Goal: Transaction & Acquisition: Purchase product/service

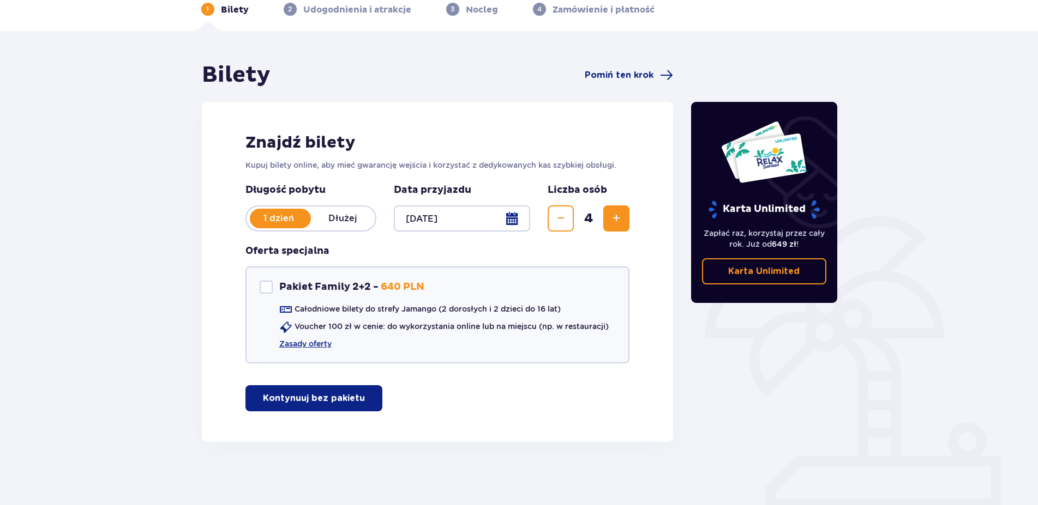
scroll to position [56, 0]
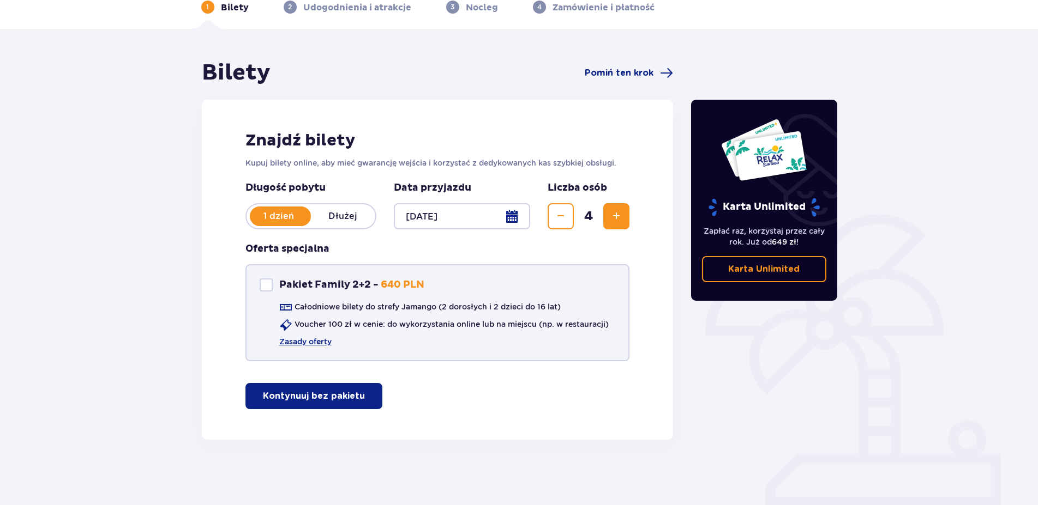
click at [260, 284] on div "Pakiet Family 2+2" at bounding box center [266, 285] width 13 height 13
checkbox input "true"
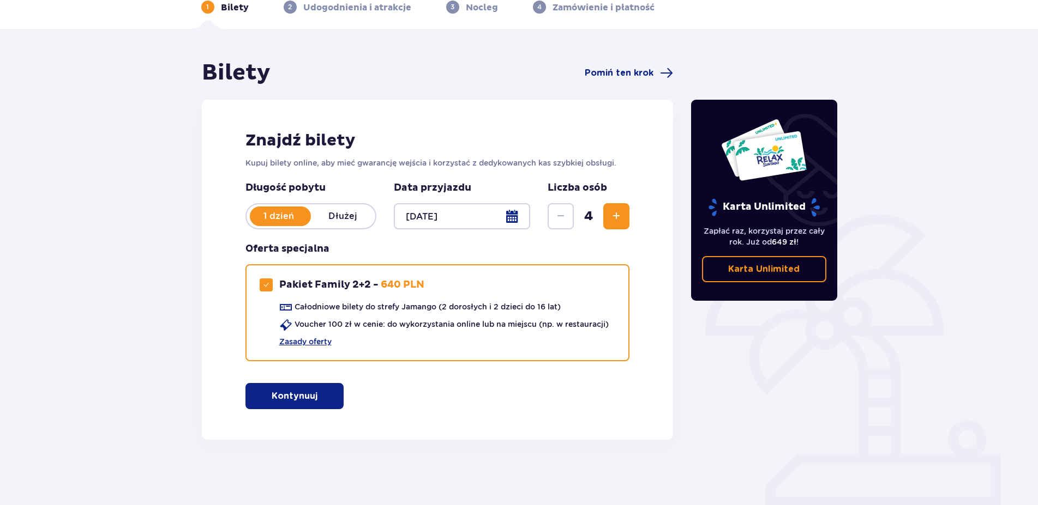
click at [315, 393] on span "button" at bounding box center [319, 396] width 13 height 13
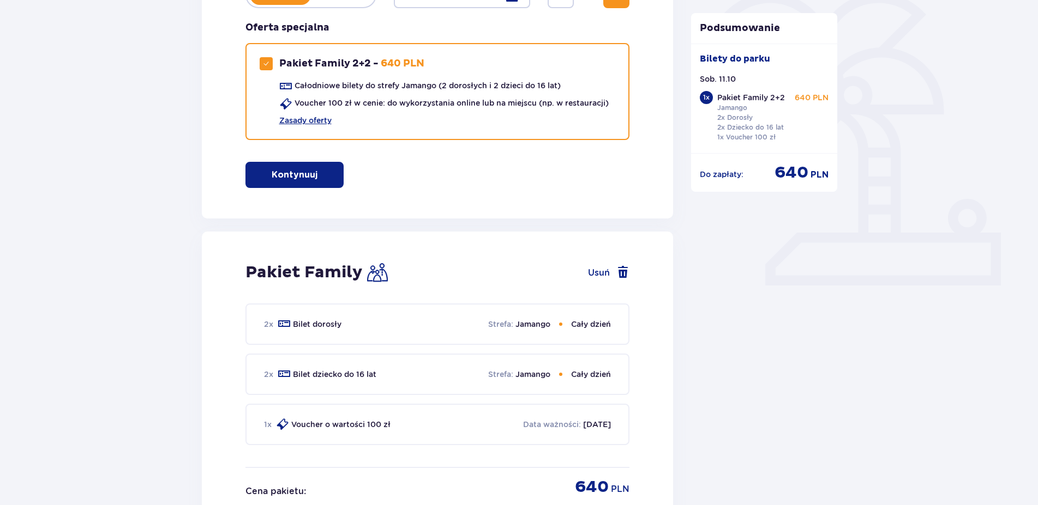
scroll to position [274, 0]
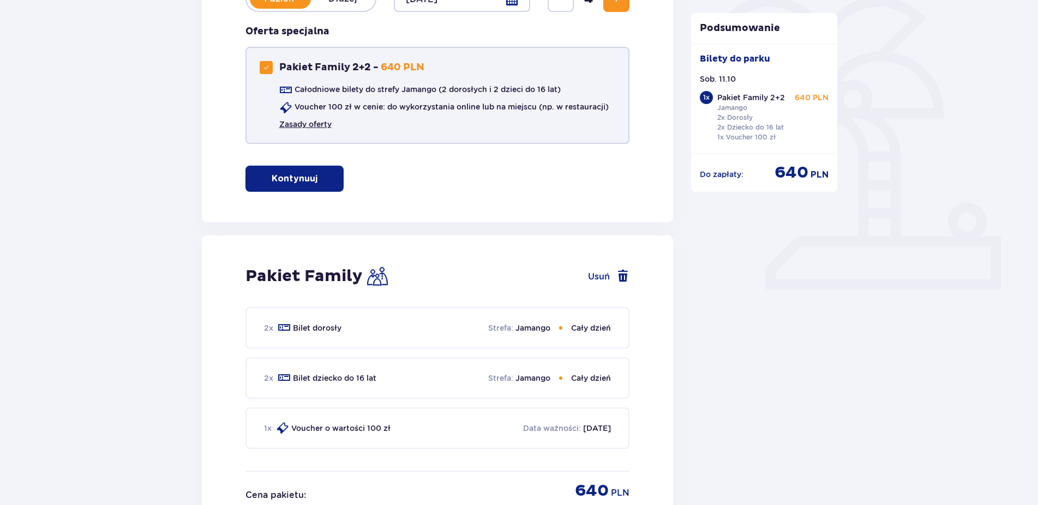
click at [316, 127] on link "Zasady oferty" at bounding box center [305, 124] width 52 height 11
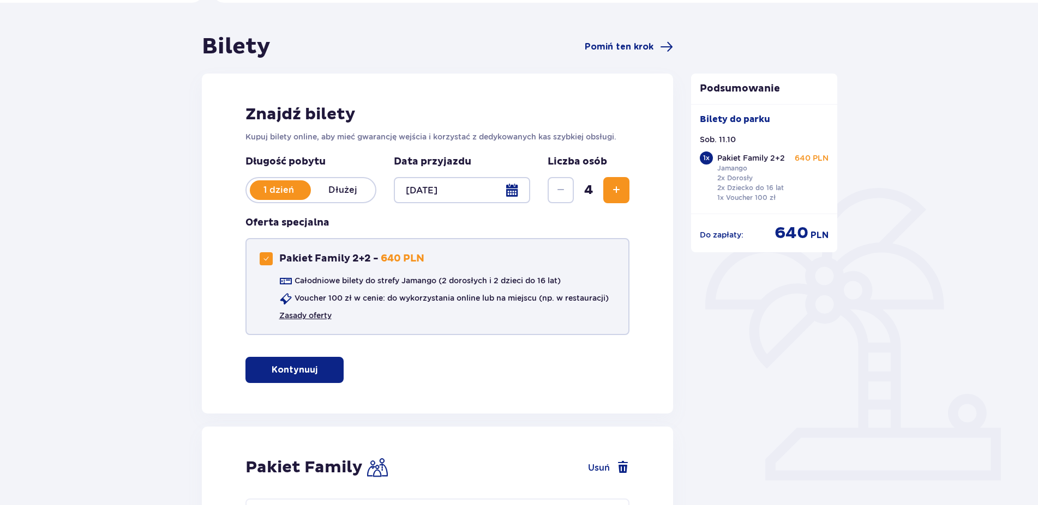
scroll to position [0, 0]
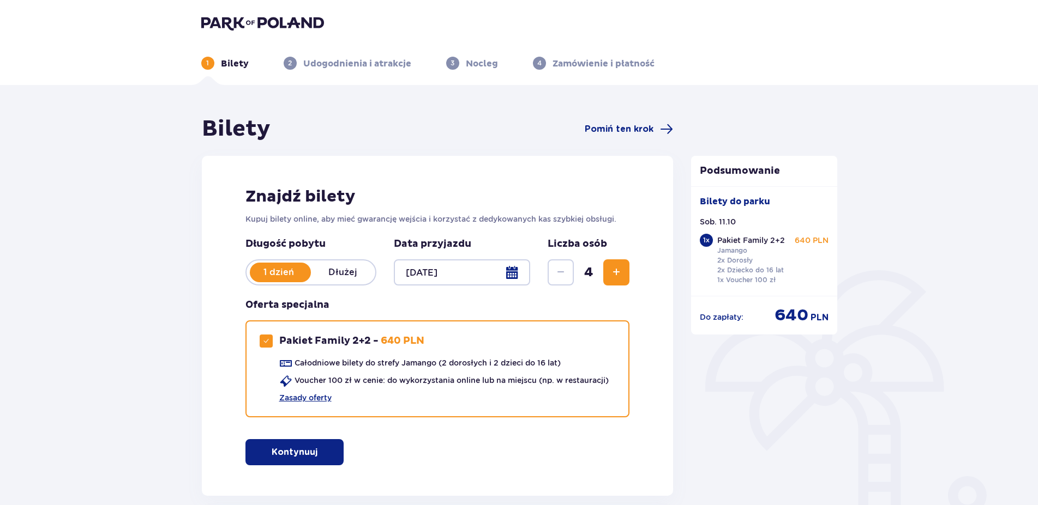
click at [378, 68] on p "Udogodnienia i atrakcje" at bounding box center [357, 64] width 108 height 12
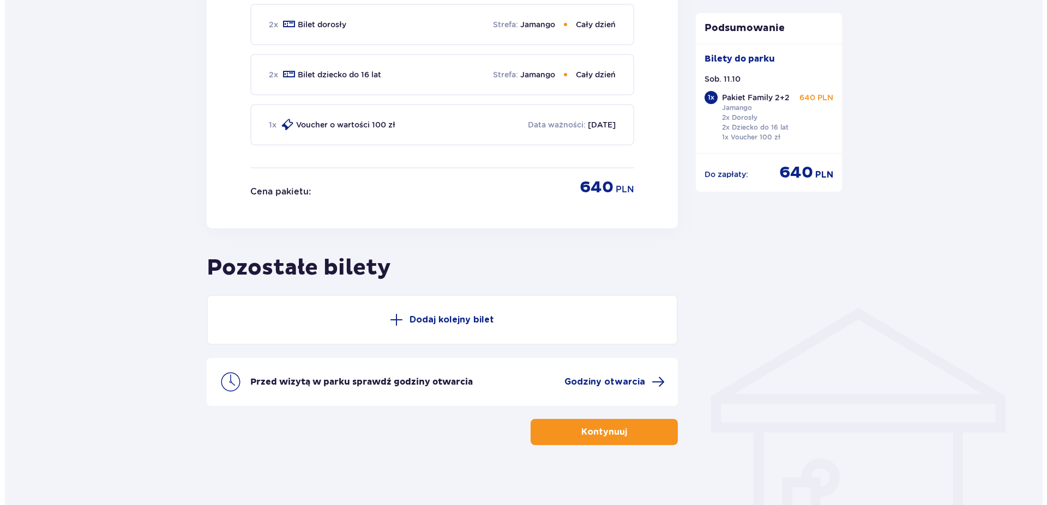
scroll to position [583, 0]
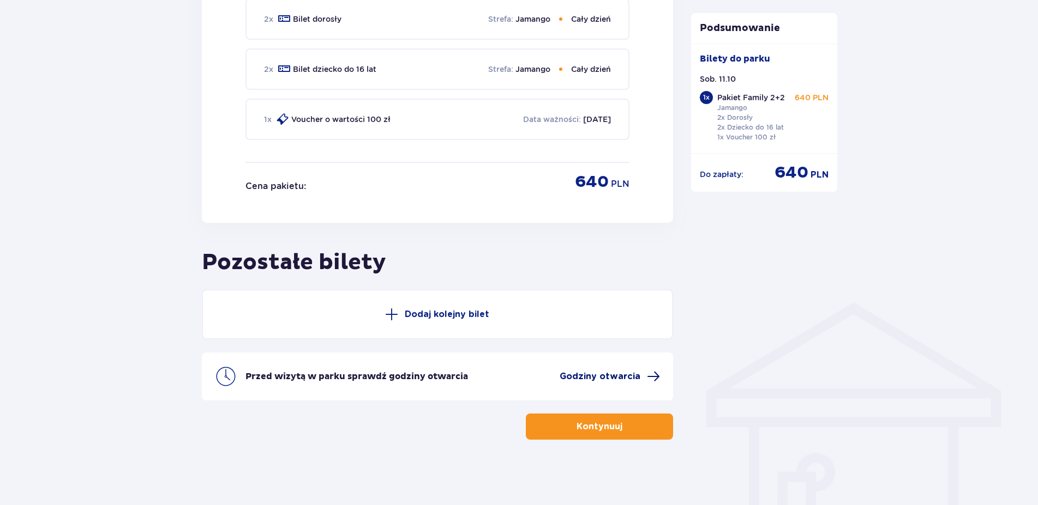
click at [601, 381] on span "Godziny otwarcia" at bounding box center [599, 377] width 81 height 12
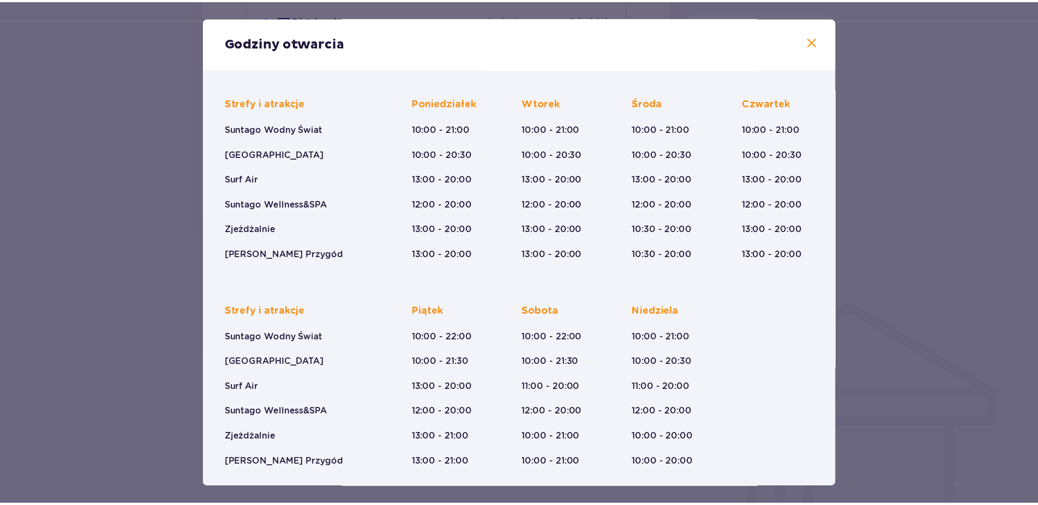
scroll to position [71, 0]
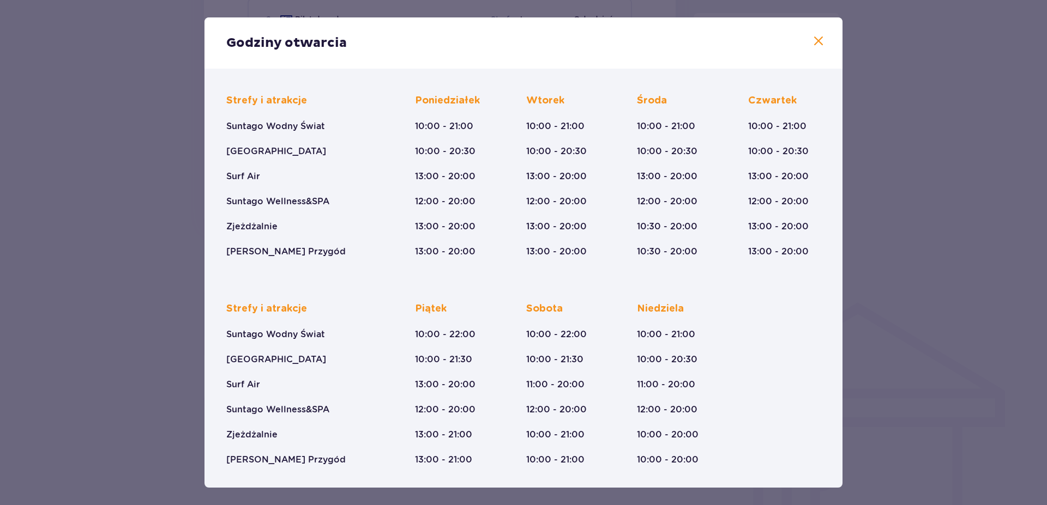
click at [812, 43] on span at bounding box center [818, 41] width 13 height 13
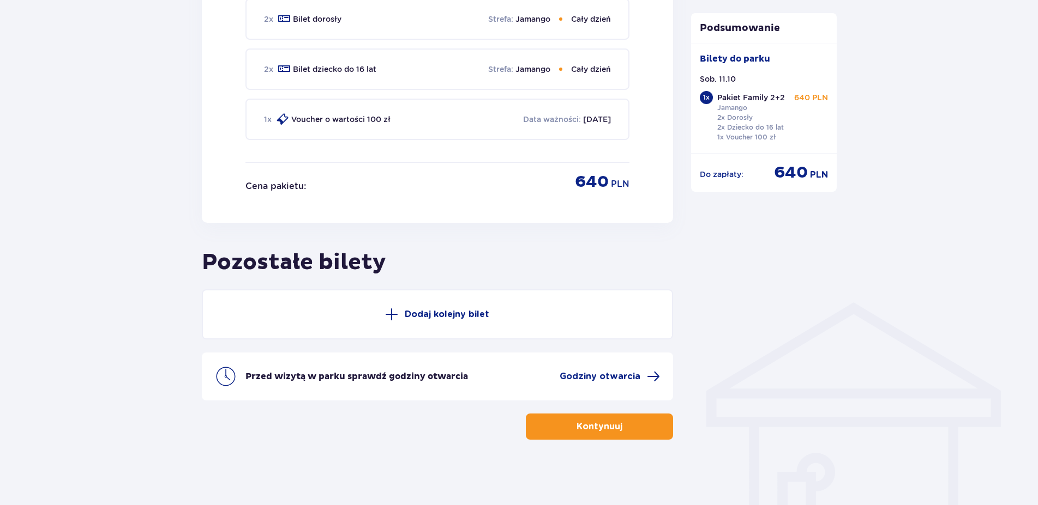
click at [581, 435] on button "Kontynuuj" at bounding box center [599, 427] width 147 height 26
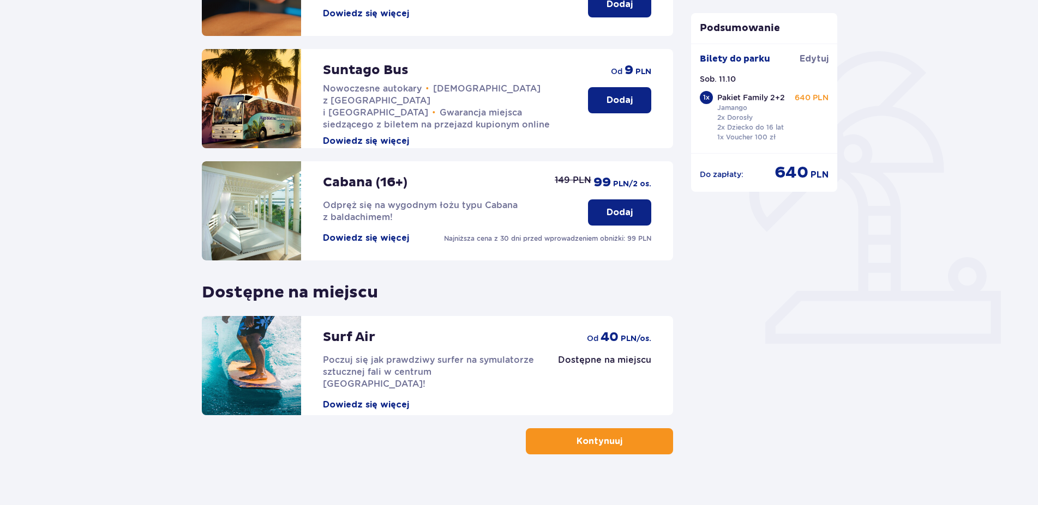
scroll to position [234, 0]
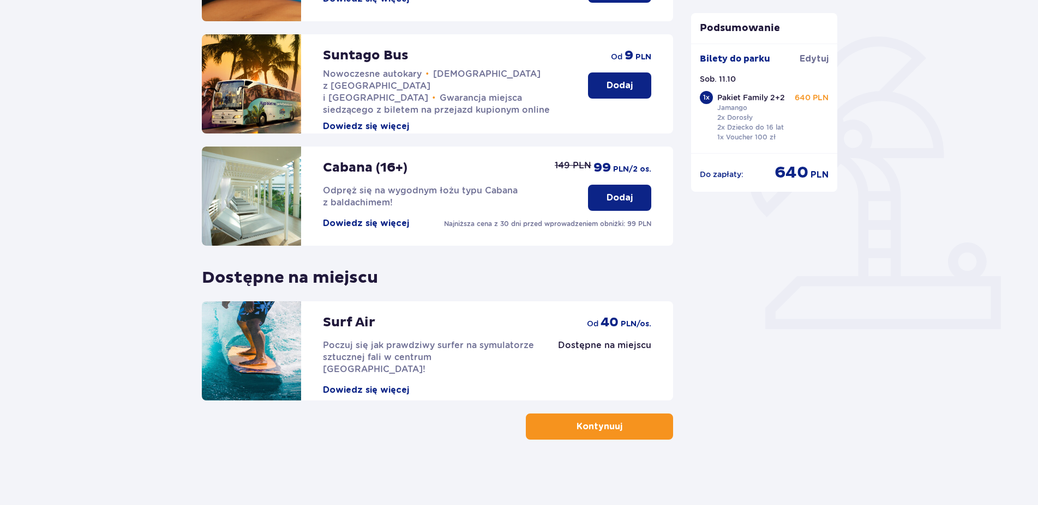
click at [549, 435] on button "Kontynuuj" at bounding box center [599, 427] width 147 height 26
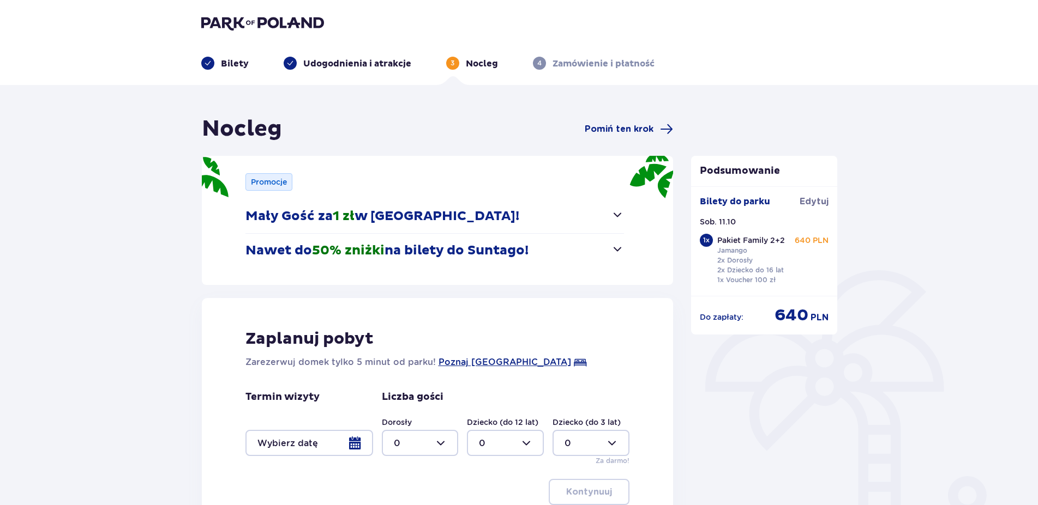
scroll to position [135, 0]
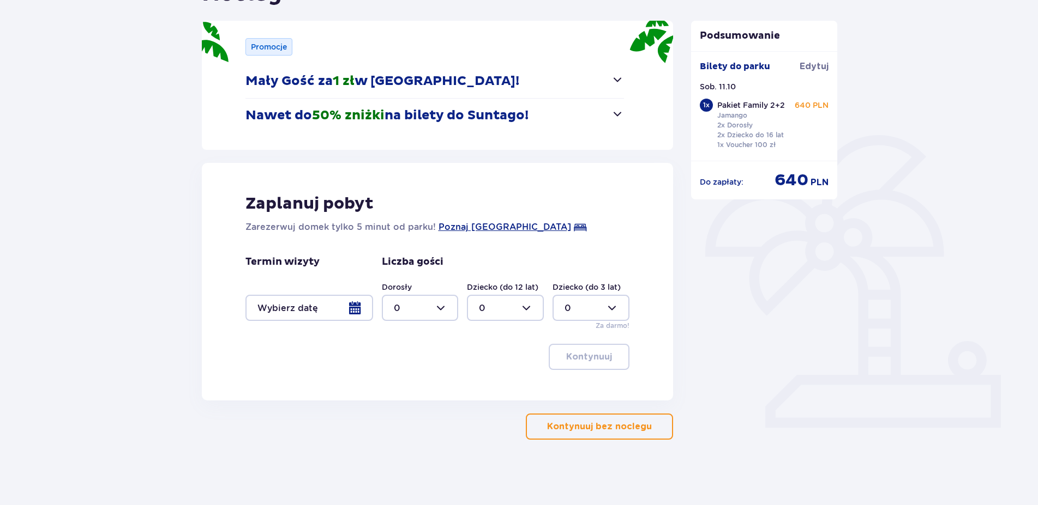
click at [423, 304] on div at bounding box center [420, 308] width 77 height 26
click at [407, 382] on div "2" at bounding box center [420, 387] width 53 height 12
type input "2"
click at [524, 316] on div at bounding box center [505, 308] width 77 height 26
click at [505, 387] on div "2" at bounding box center [505, 387] width 53 height 12
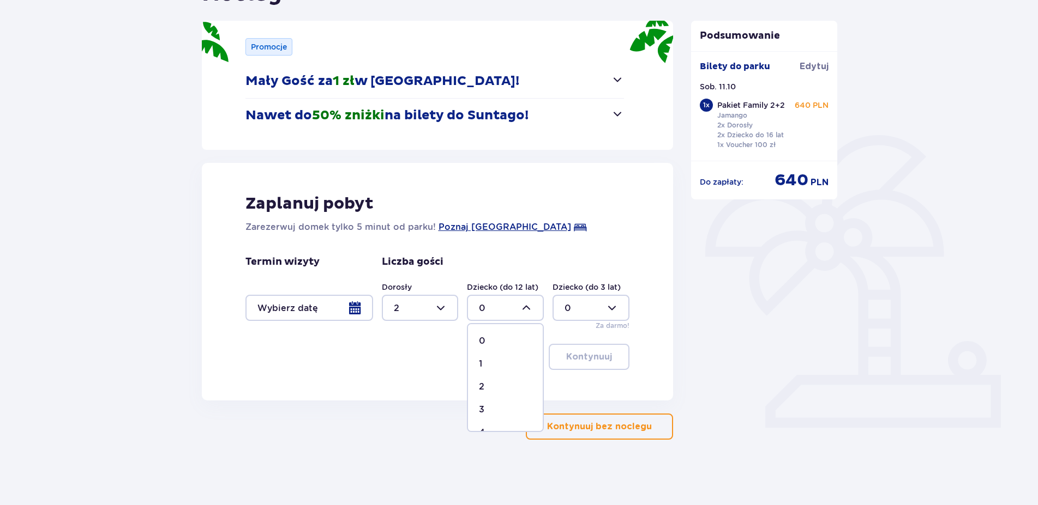
type input "2"
click at [735, 329] on div "Podsumowanie Bilety do parku Edytuj Sob. 11.10 1 x Pakiet Family 2+2 Jamango 2x…" at bounding box center [764, 210] width 164 height 460
click at [580, 303] on div at bounding box center [590, 308] width 77 height 26
click at [566, 337] on p "0" at bounding box center [567, 341] width 7 height 12
click at [676, 337] on div "Nocleg Pomiń ten krok Promocje Mały Gość za 1 zł w Suntago Village! Noc za złot…" at bounding box center [437, 210] width 489 height 460
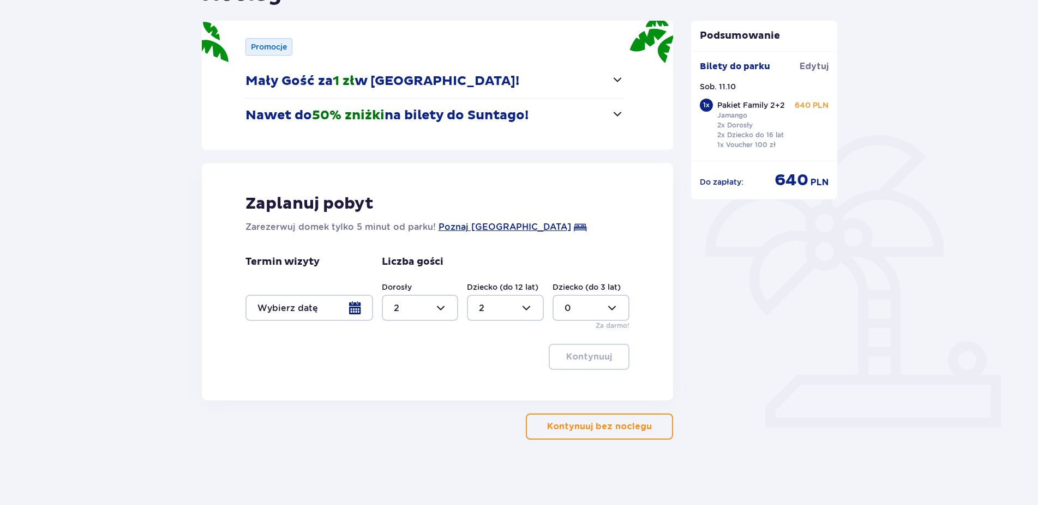
click at [632, 432] on p "Kontynuuj bez noclegu" at bounding box center [599, 427] width 105 height 12
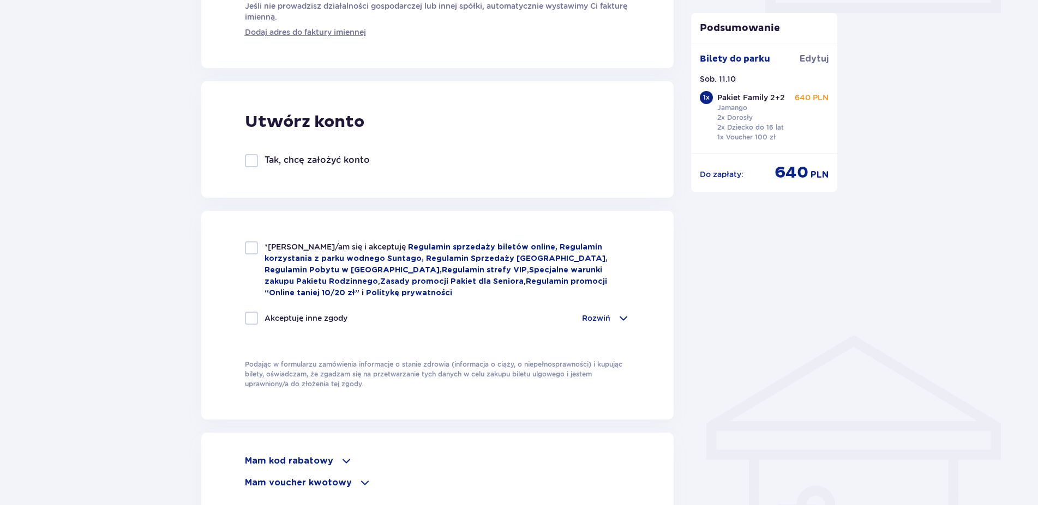
scroll to position [612, 0]
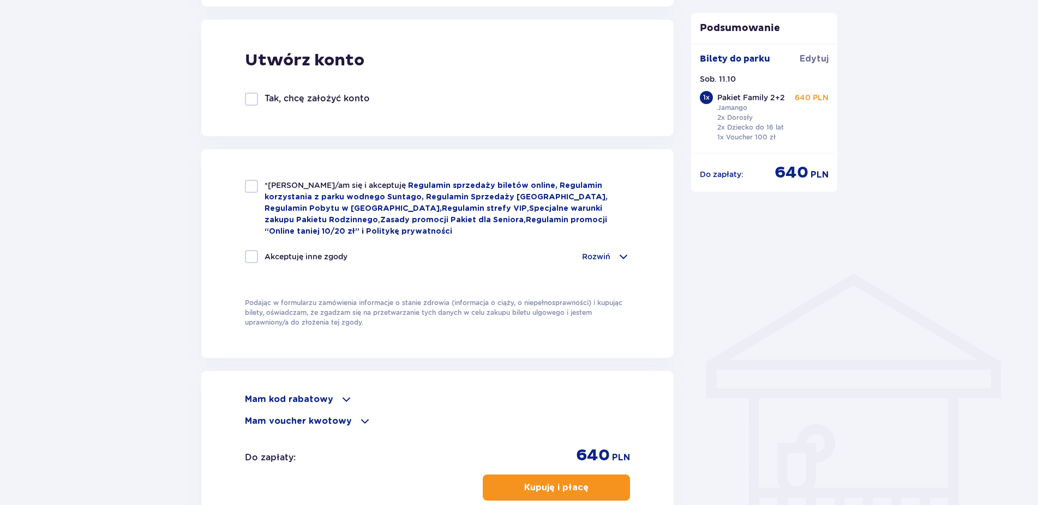
click at [247, 188] on div at bounding box center [251, 186] width 13 height 13
checkbox input "false"
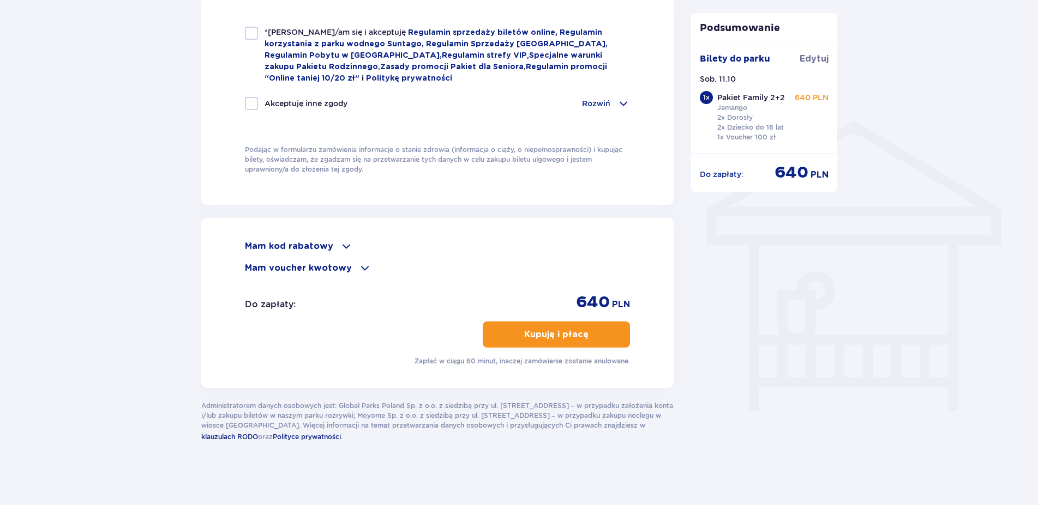
click at [299, 270] on p "Mam voucher kwotowy" at bounding box center [298, 268] width 107 height 12
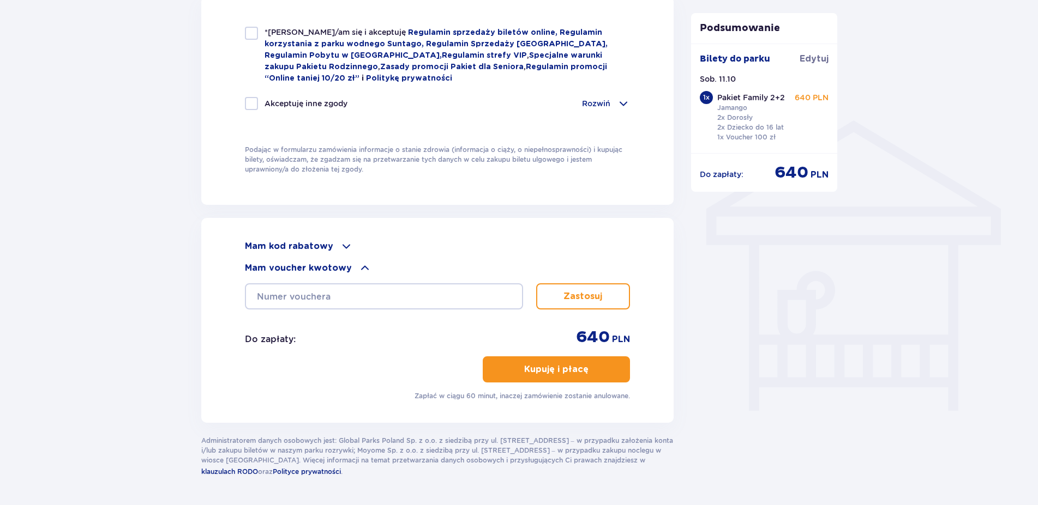
click at [304, 248] on p "Mam kod rabatowy" at bounding box center [289, 246] width 88 height 12
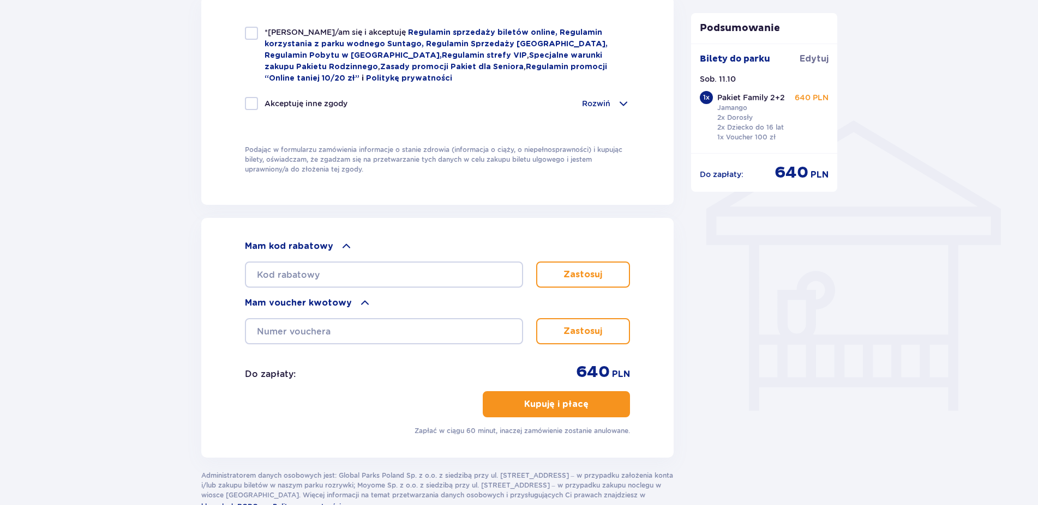
click at [304, 248] on p "Mam kod rabatowy" at bounding box center [289, 246] width 88 height 12
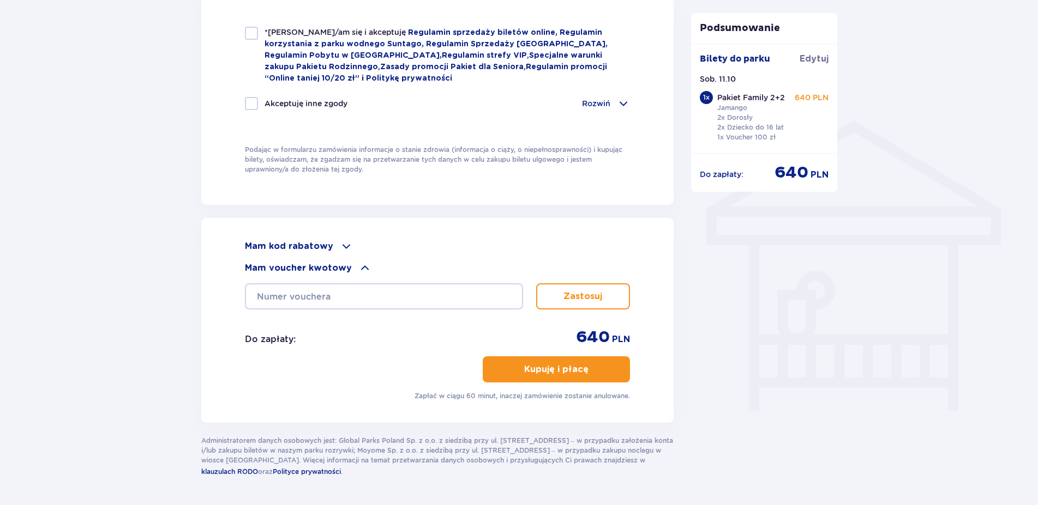
click at [304, 248] on p "Mam kod rabatowy" at bounding box center [289, 246] width 88 height 12
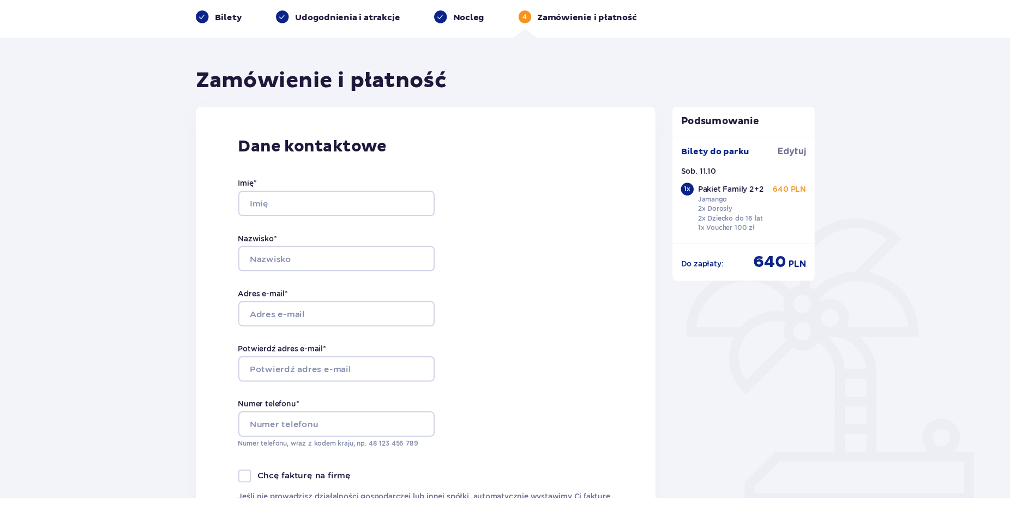
scroll to position [0, 0]
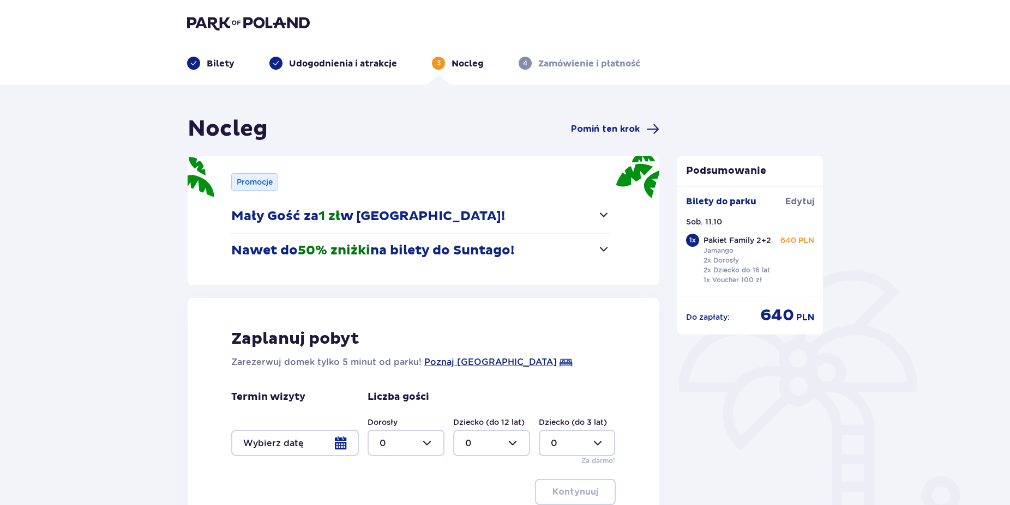
type input "0"
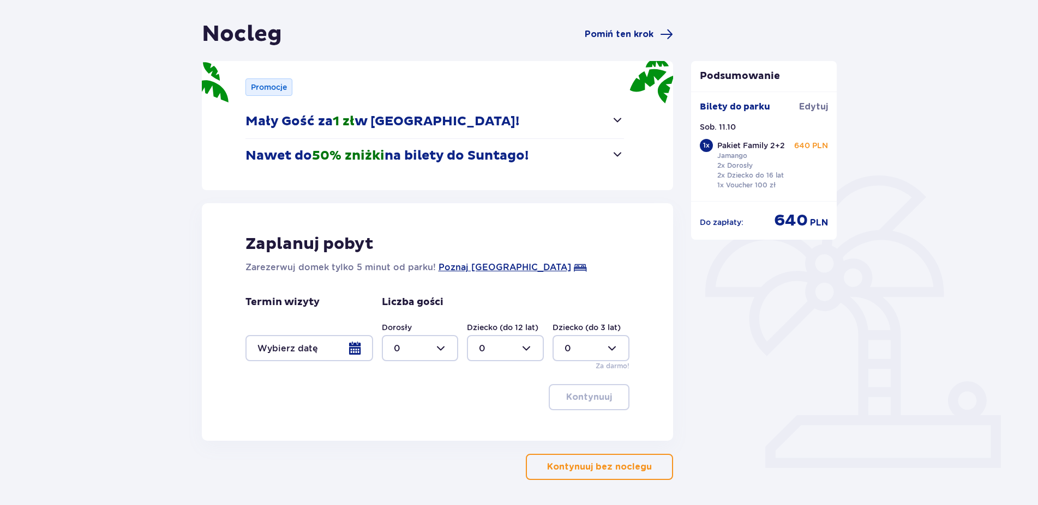
scroll to position [96, 0]
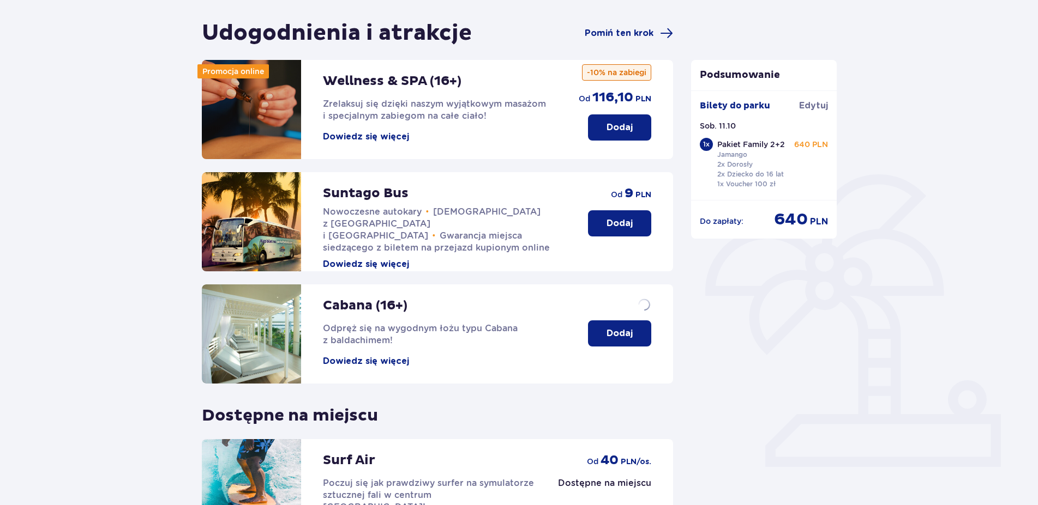
scroll to position [135, 0]
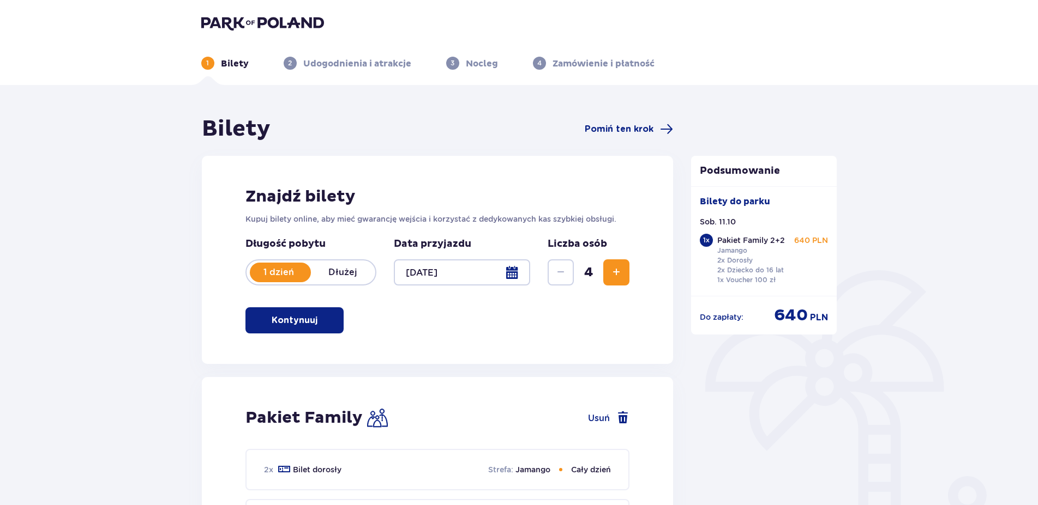
scroll to position [273, 0]
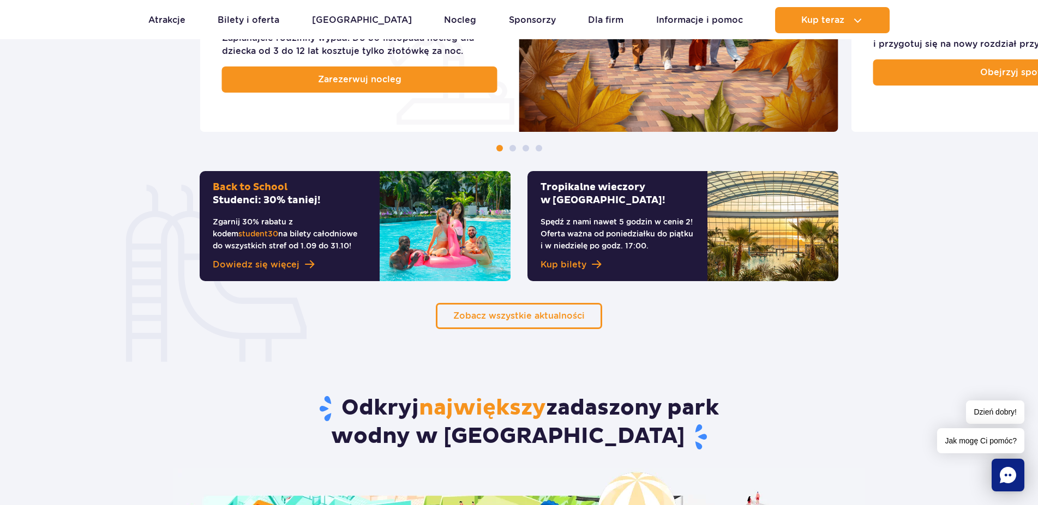
scroll to position [1112, 0]
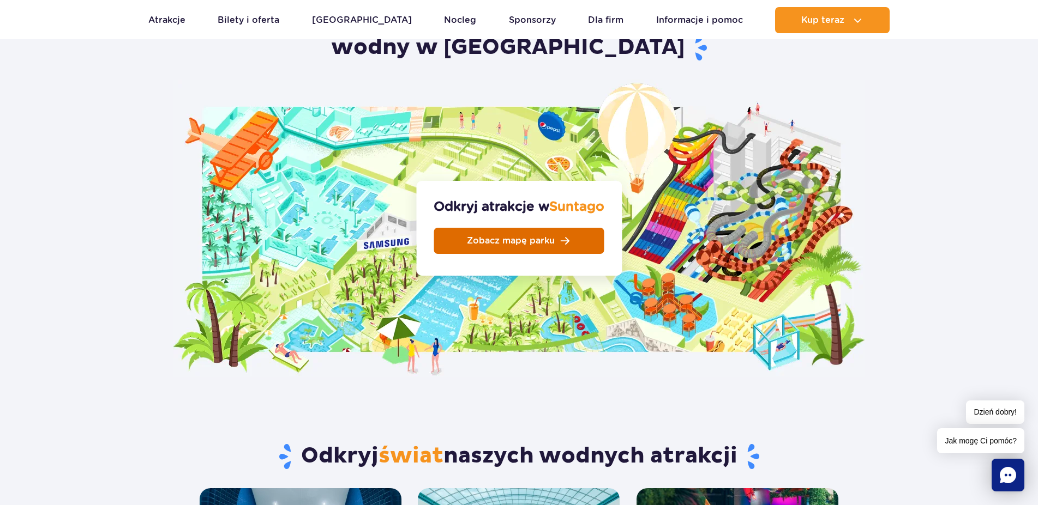
click at [568, 228] on link "Zobacz mapę parku" at bounding box center [519, 241] width 170 height 26
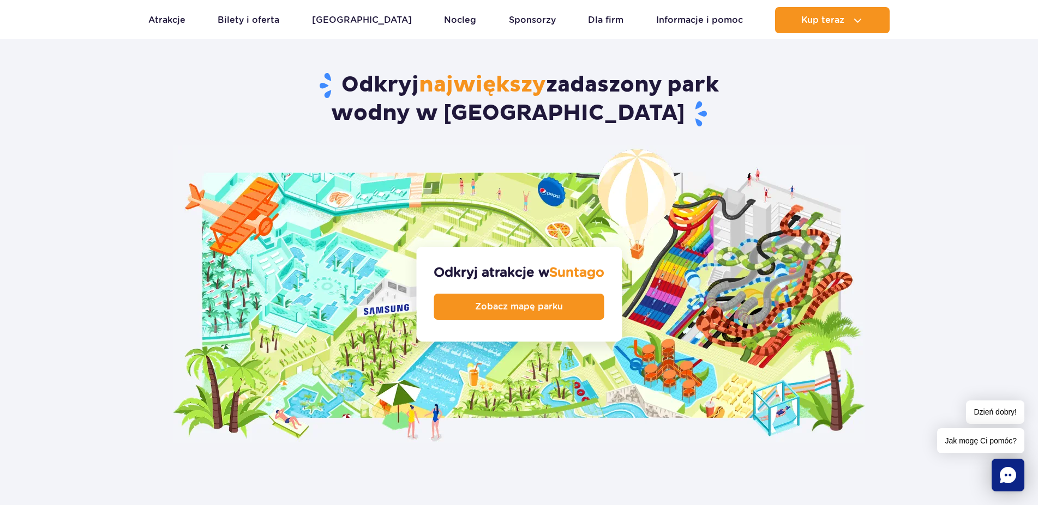
scroll to position [1001, 0]
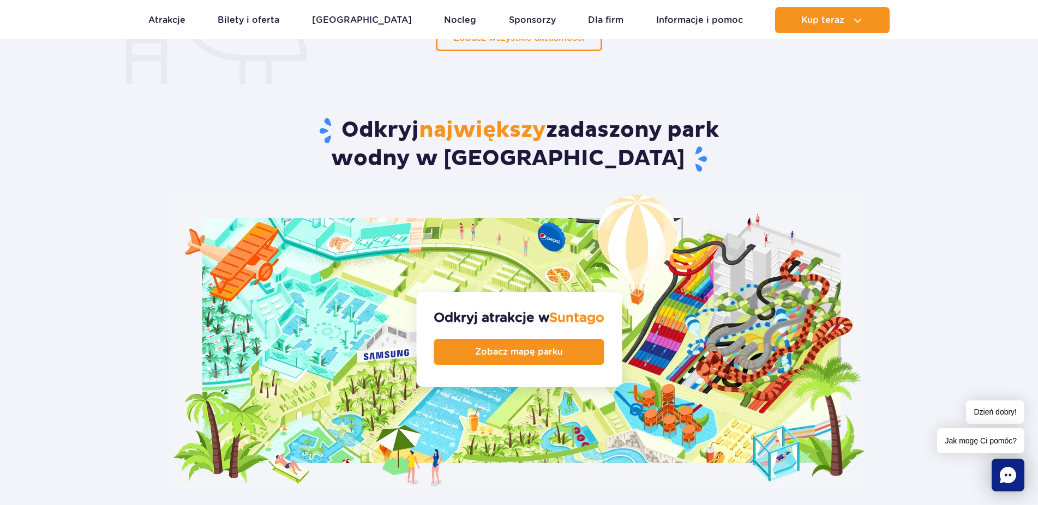
click at [789, 301] on img at bounding box center [518, 340] width 691 height 298
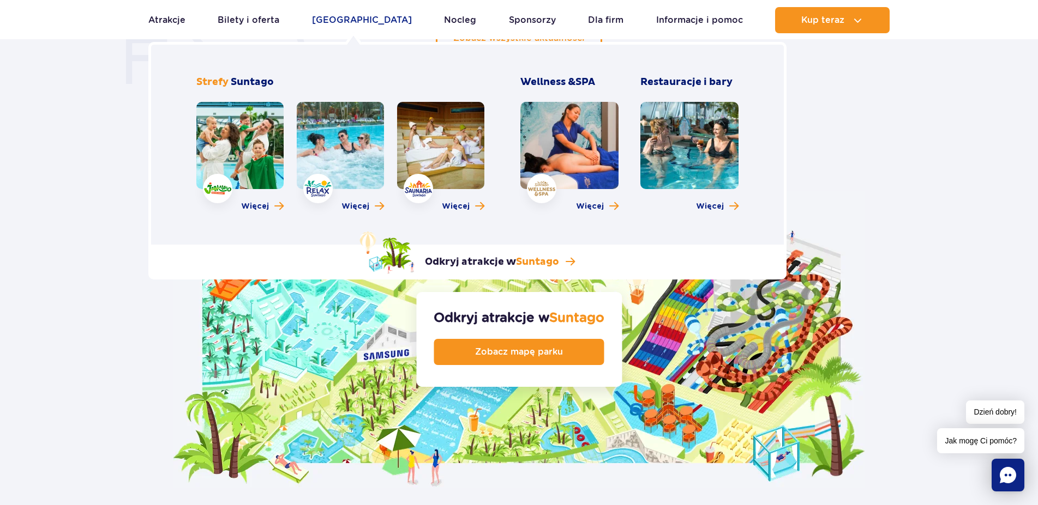
click at [358, 22] on link "Poznaj park" at bounding box center [362, 20] width 100 height 26
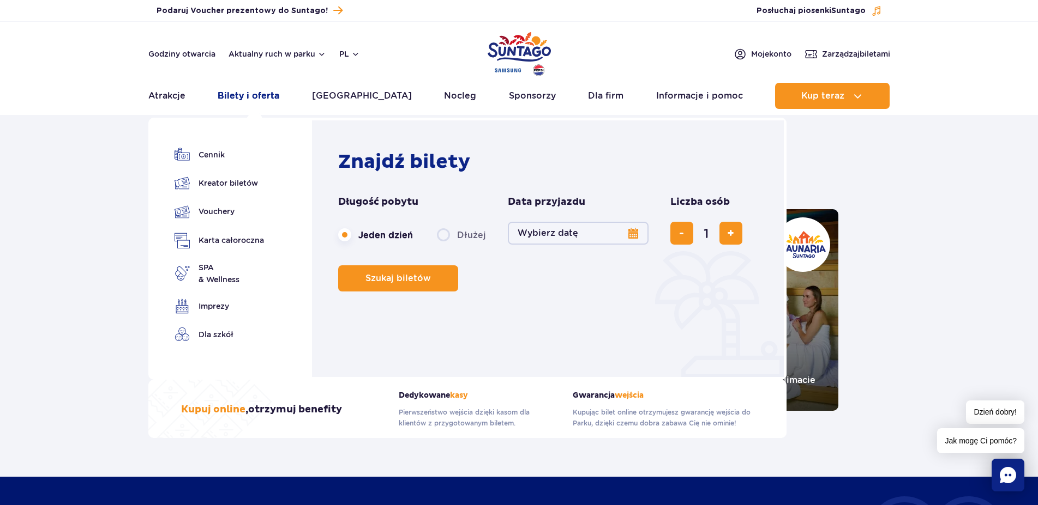
click at [258, 100] on link "Bilety i oferta" at bounding box center [249, 96] width 62 height 26
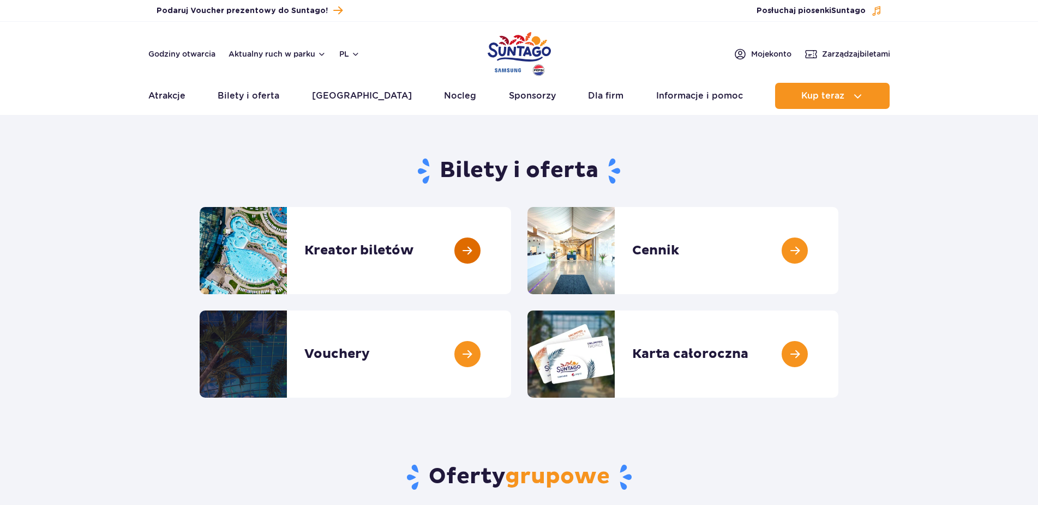
click at [511, 262] on link at bounding box center [511, 250] width 0 height 87
